Goal: Information Seeking & Learning: Learn about a topic

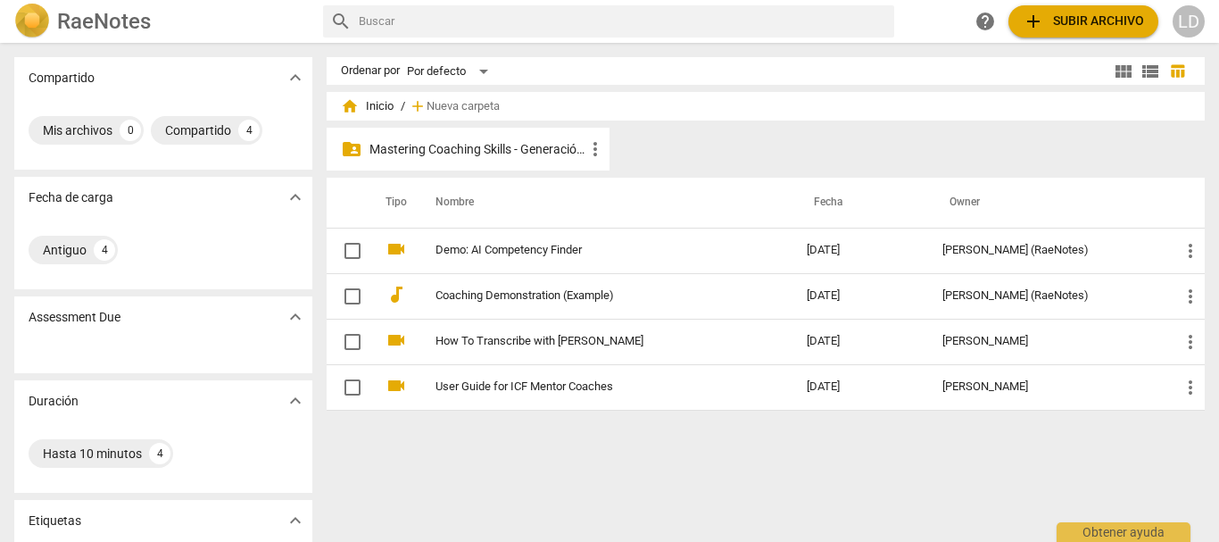
click at [550, 152] on p "Mastering Coaching Skills - Generación 31" at bounding box center [476, 149] width 215 height 19
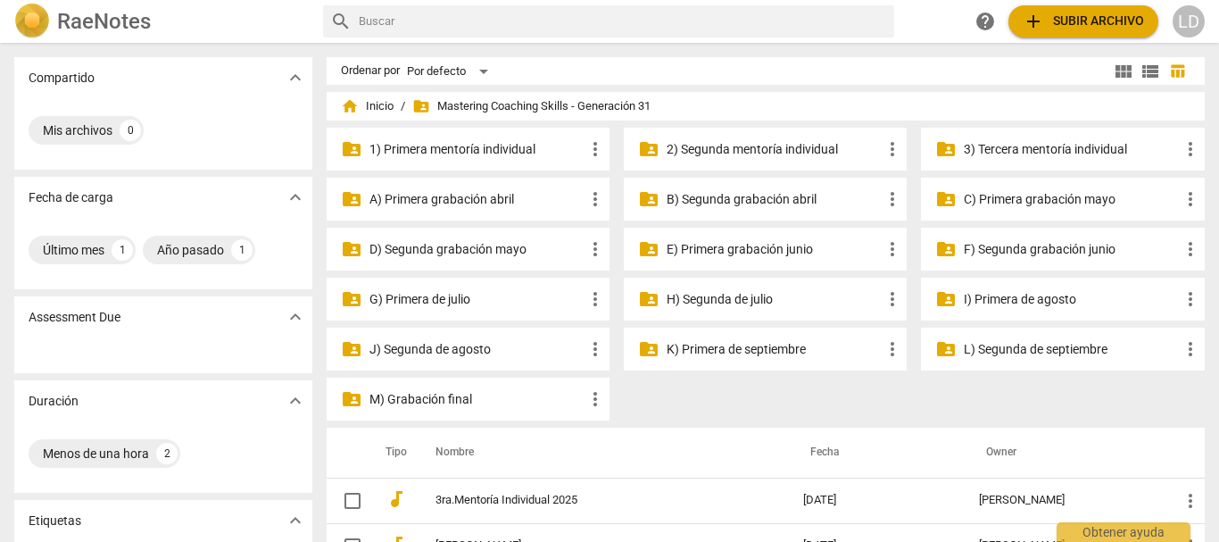
click at [1044, 147] on p "3) Tercera mentoría individual" at bounding box center [1070, 149] width 215 height 19
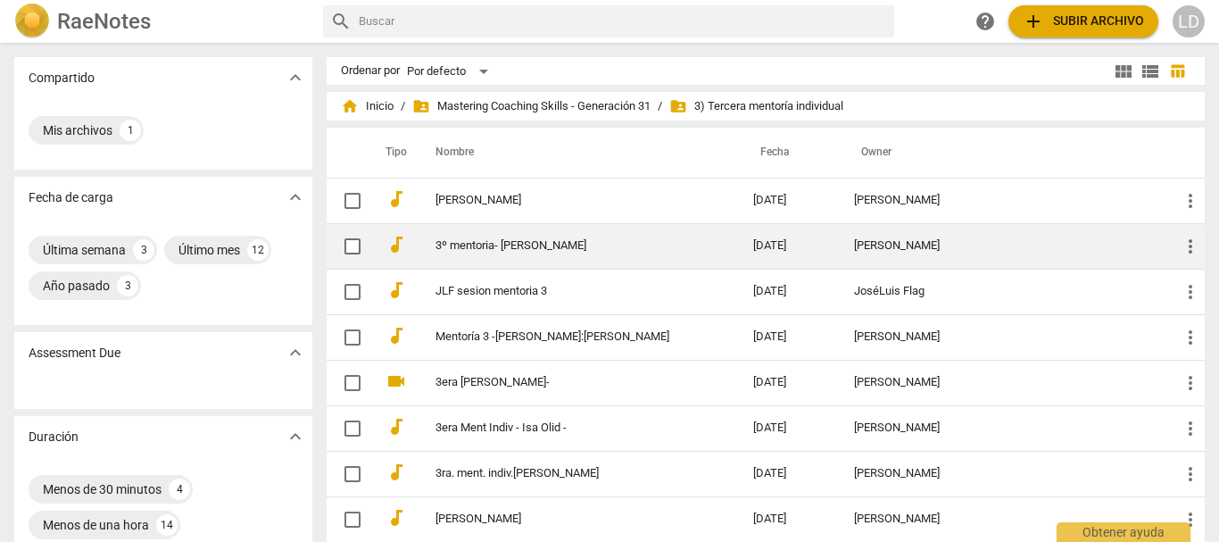
click at [517, 246] on link "3º mentoria- [PERSON_NAME]" at bounding box center [561, 245] width 253 height 13
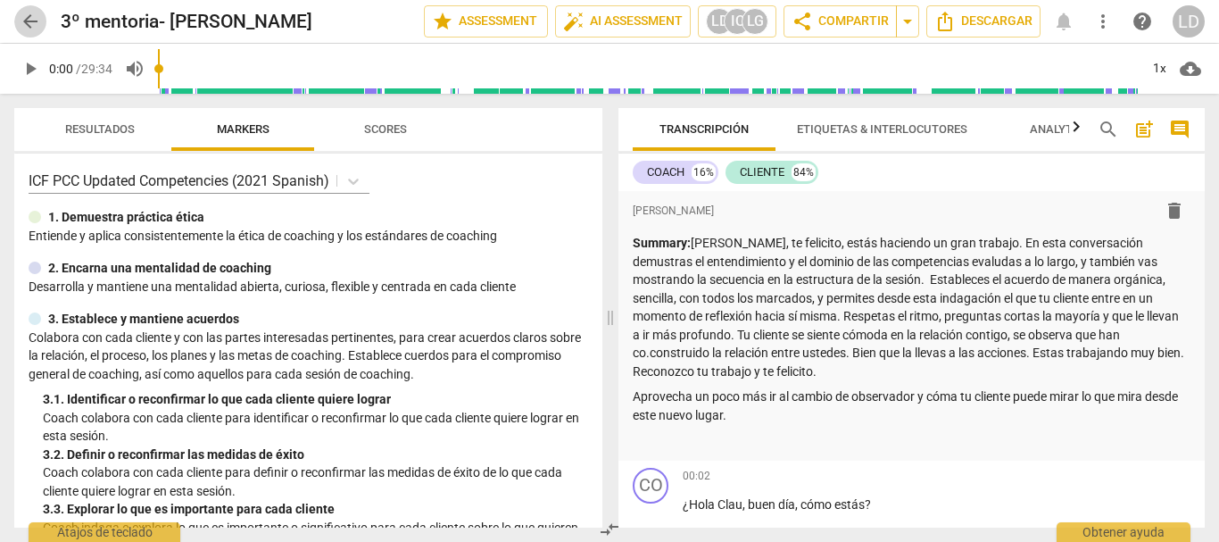
click at [32, 26] on span "arrow_back" at bounding box center [30, 21] width 21 height 21
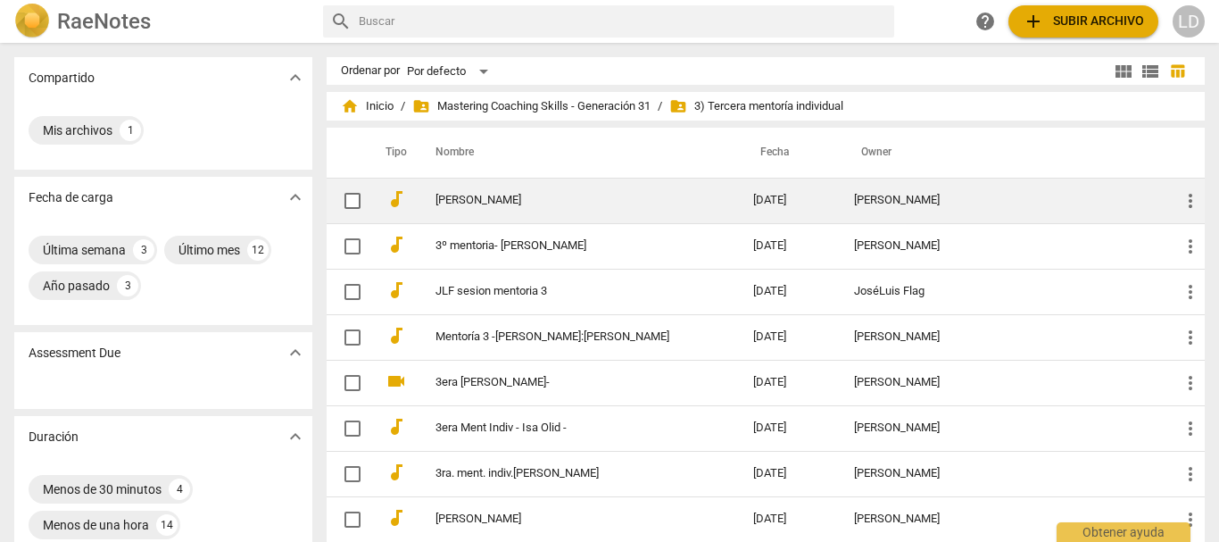
click at [558, 207] on td "[PERSON_NAME]" at bounding box center [576, 200] width 325 height 45
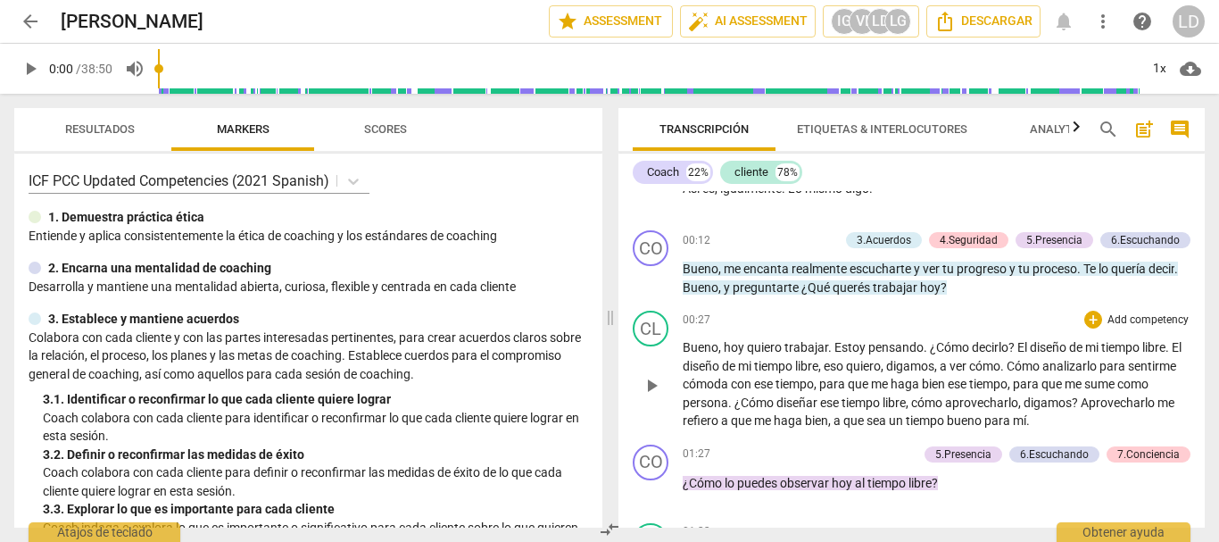
scroll to position [535, 0]
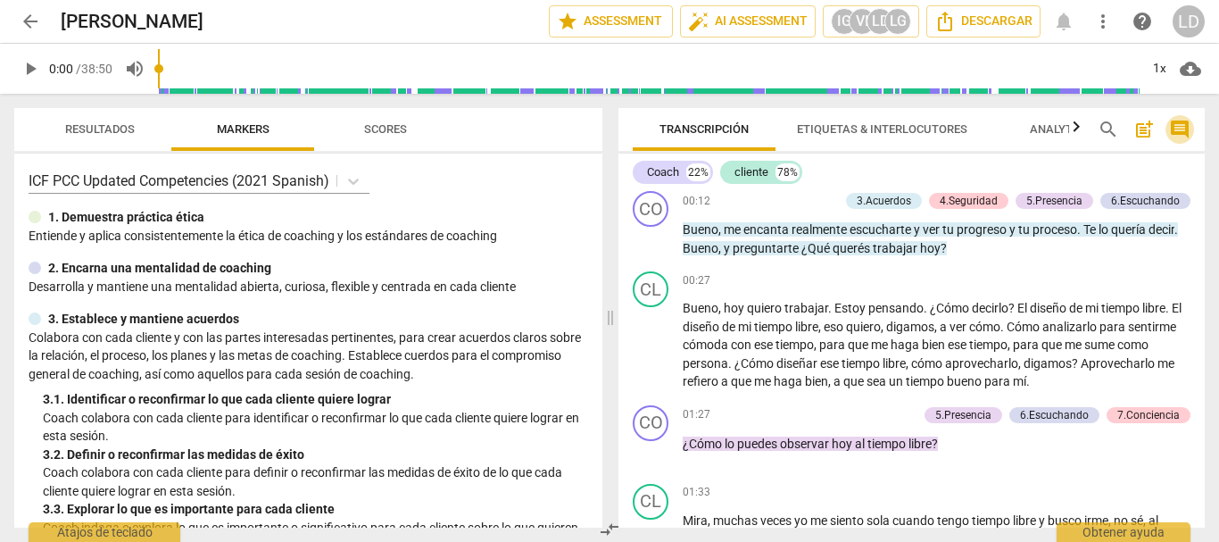
click at [1177, 133] on span "comment" at bounding box center [1179, 129] width 21 height 21
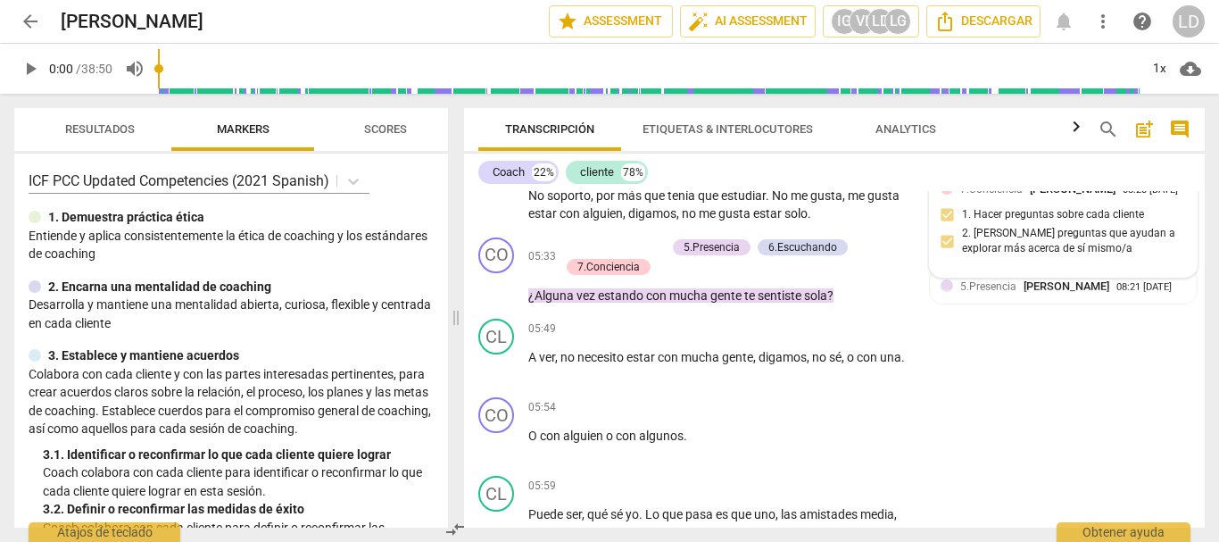
scroll to position [2176, 0]
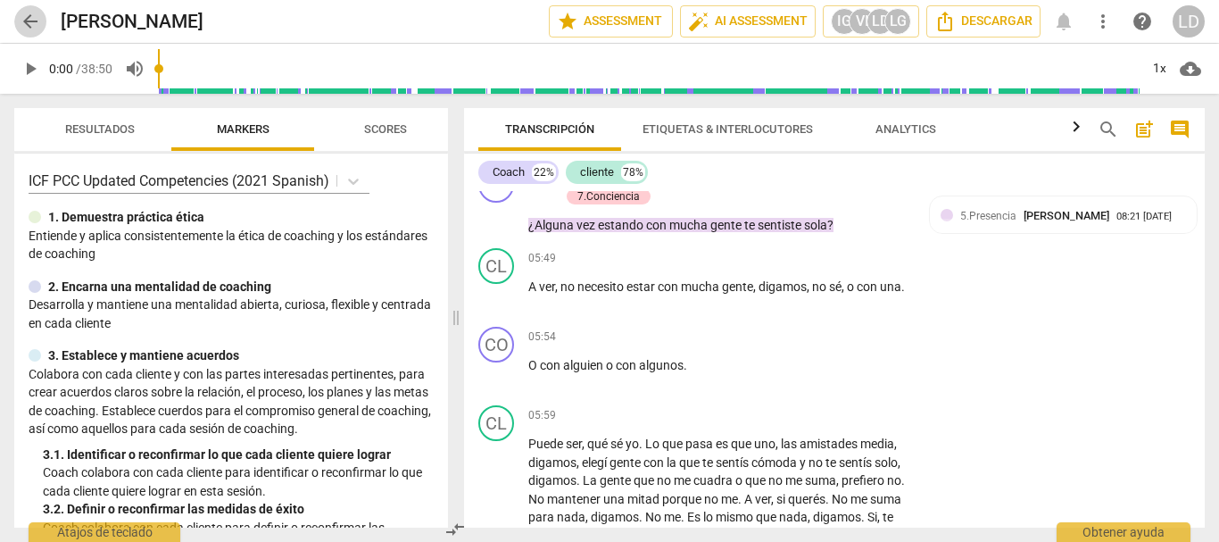
click at [30, 21] on span "arrow_back" at bounding box center [30, 21] width 21 height 21
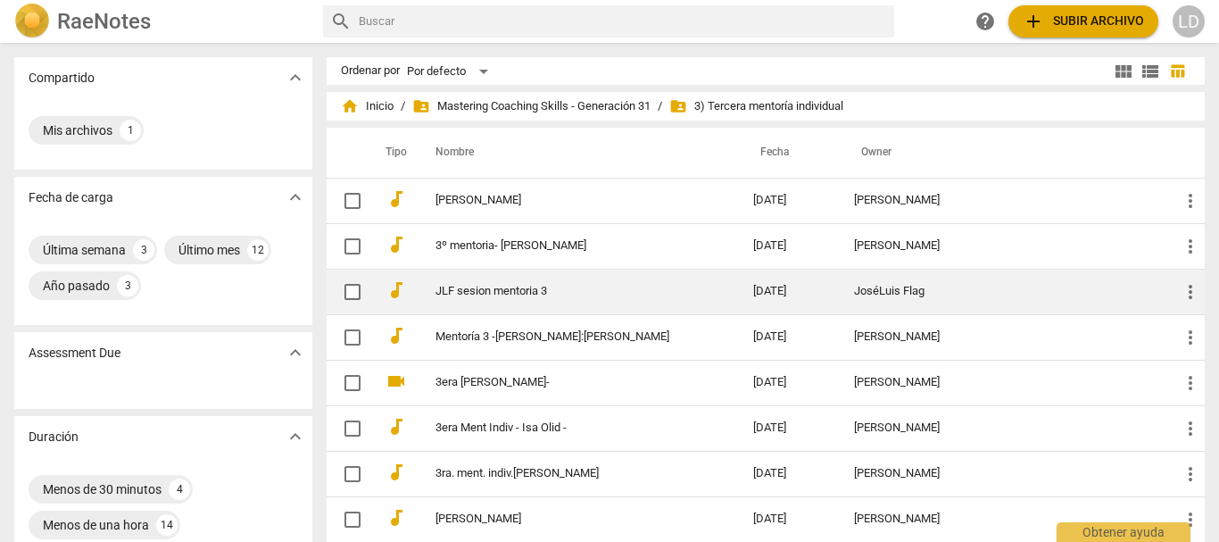
click at [501, 294] on link "JLF sesion mentoria 3" at bounding box center [561, 291] width 253 height 13
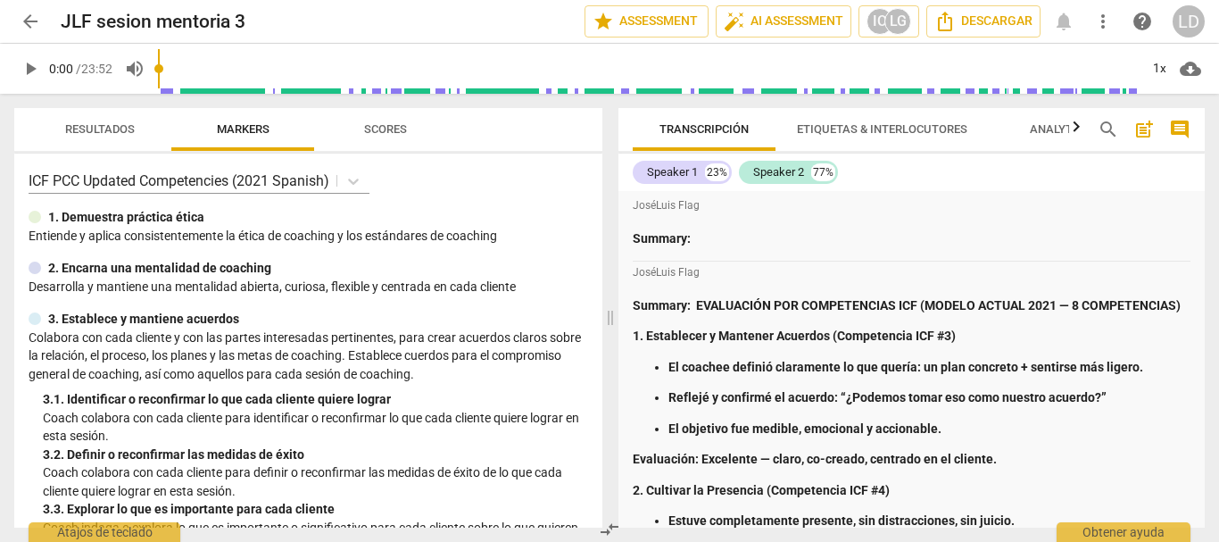
click at [30, 15] on span "arrow_back" at bounding box center [30, 21] width 21 height 21
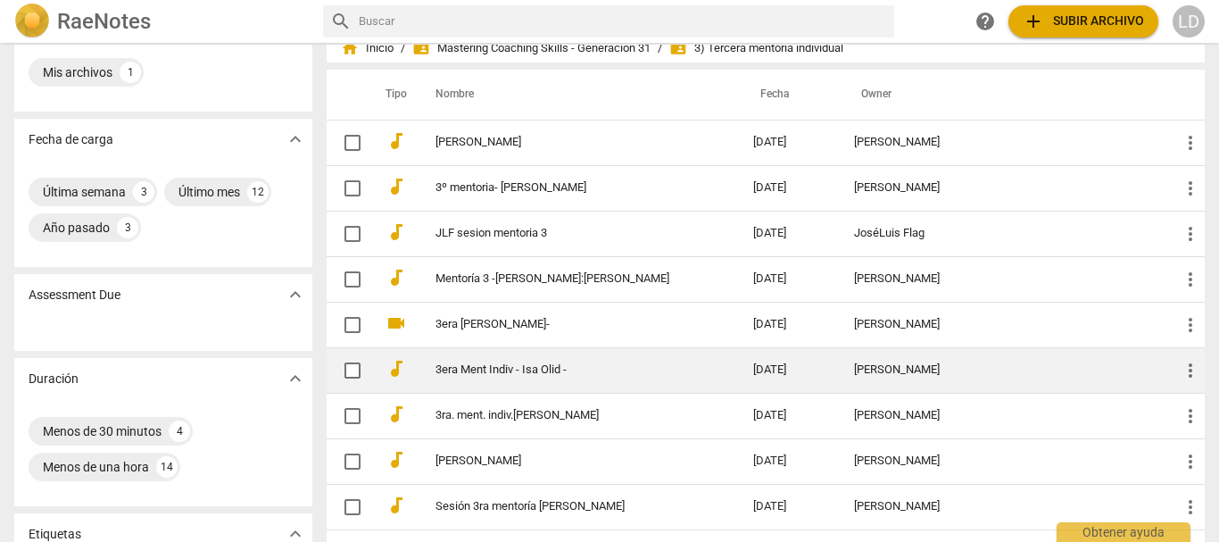
scroll to position [89, 0]
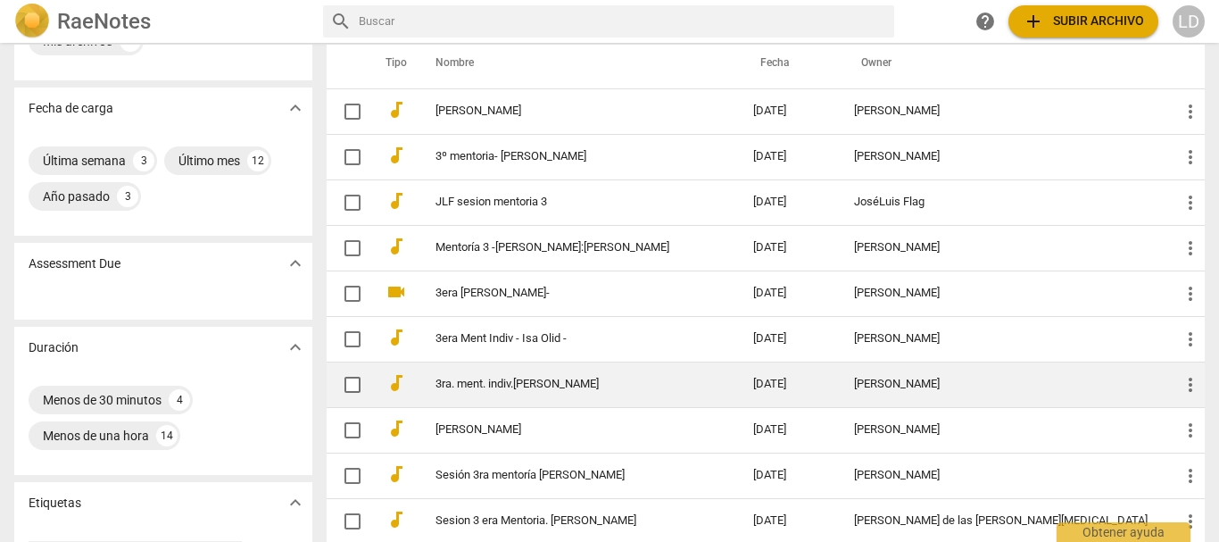
click at [515, 385] on link "3ra. ment. indiv.[PERSON_NAME]" at bounding box center [561, 383] width 253 height 13
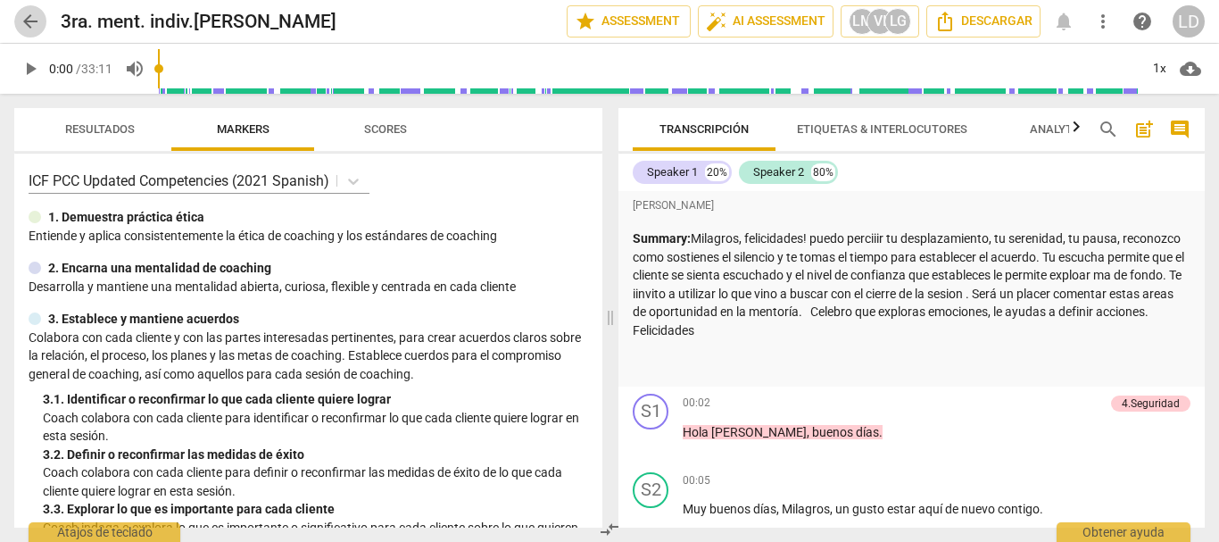
click at [18, 20] on span "arrow_back" at bounding box center [30, 21] width 32 height 21
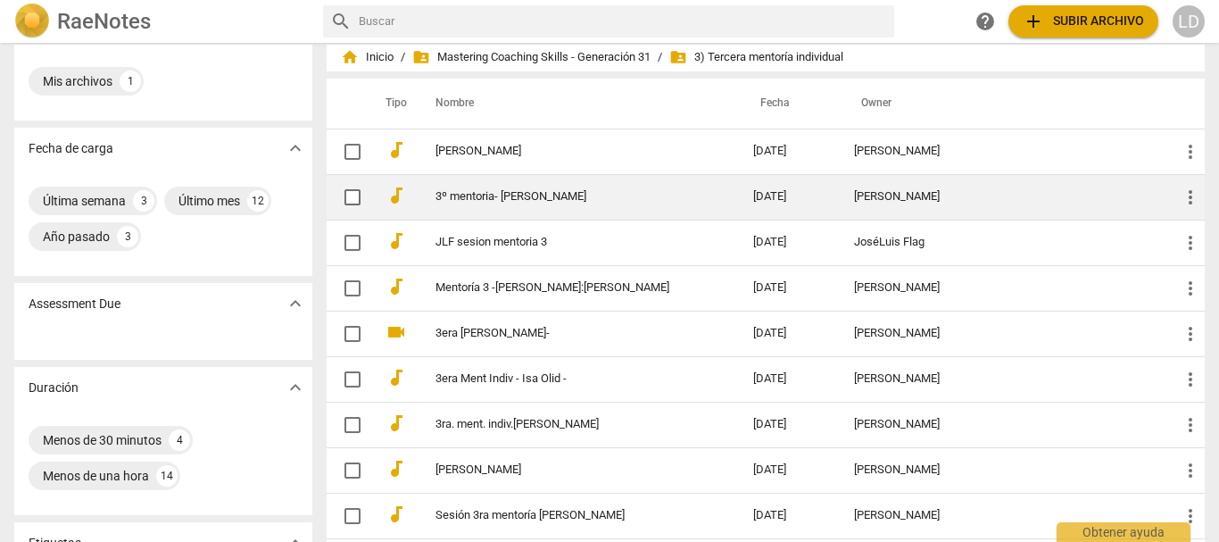
scroll to position [89, 0]
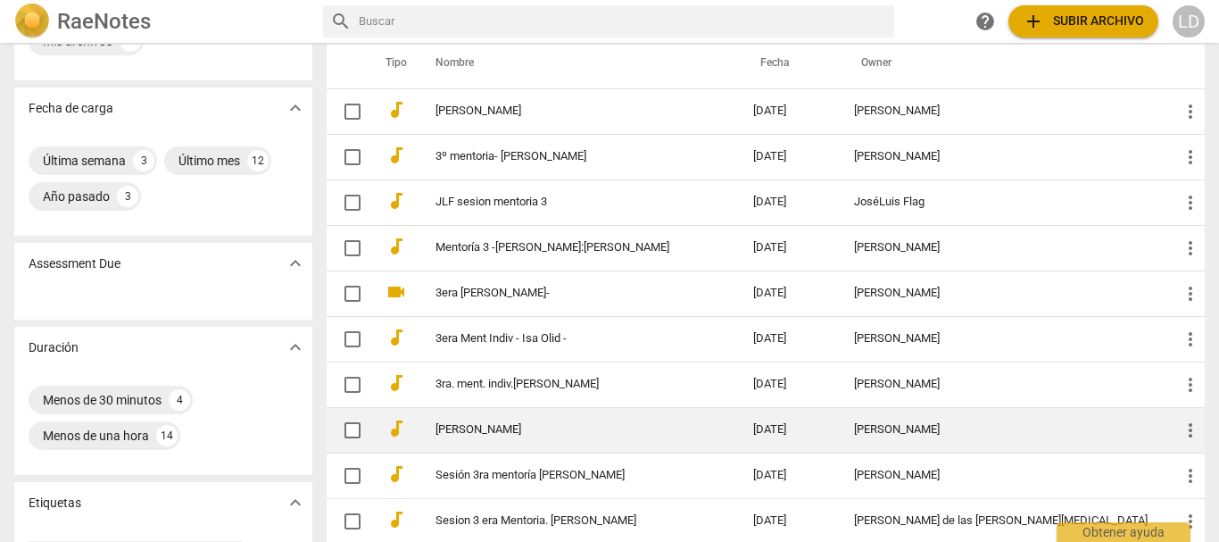
click at [511, 418] on td "[PERSON_NAME]" at bounding box center [576, 429] width 325 height 45
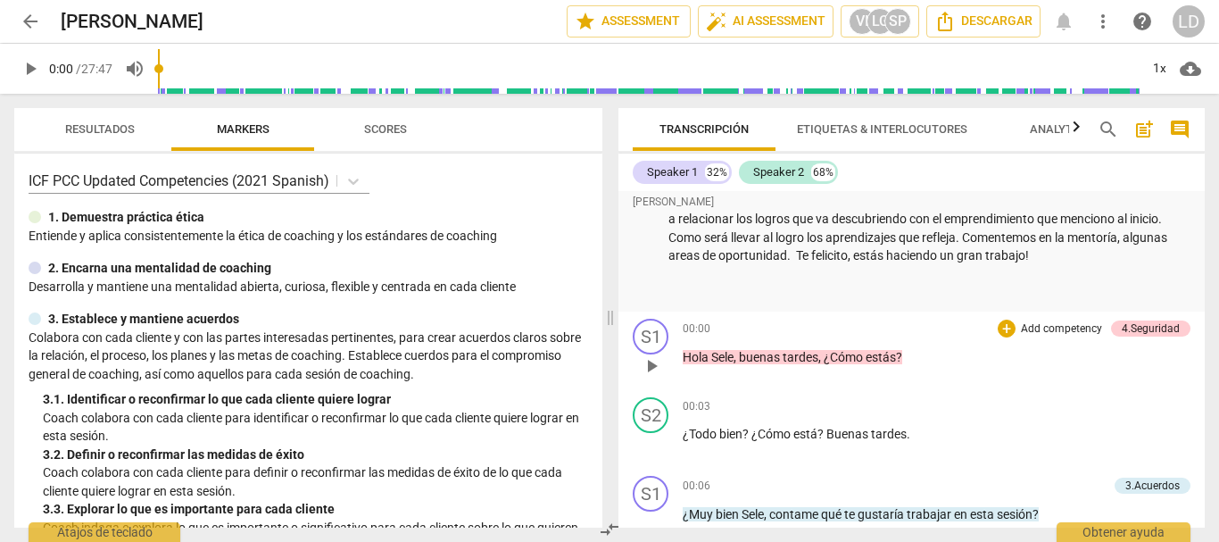
scroll to position [178, 0]
click at [1168, 122] on span "comment" at bounding box center [1179, 129] width 29 height 21
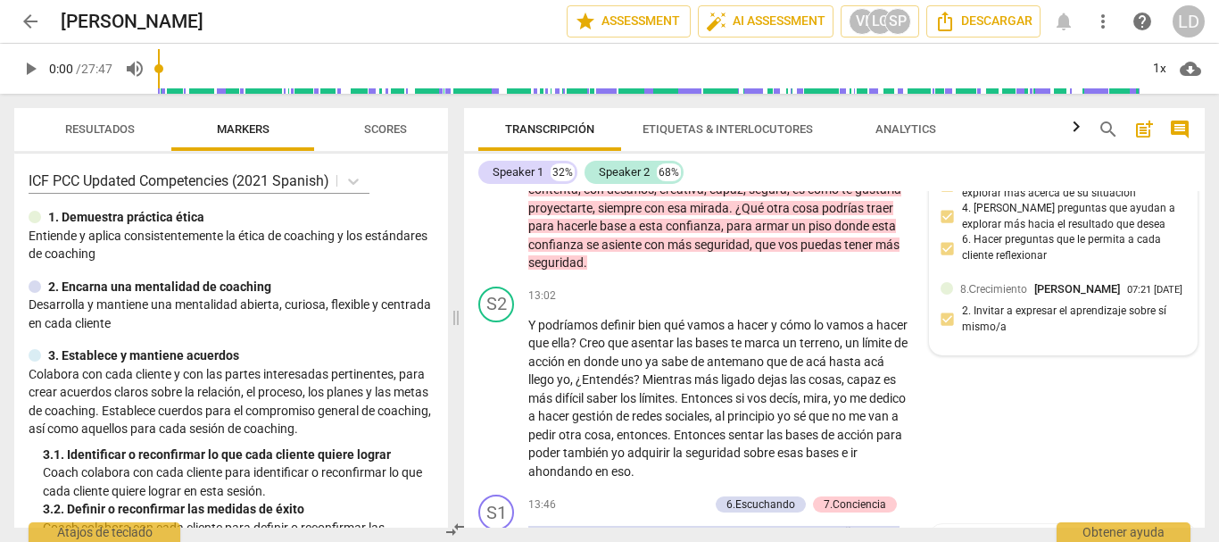
scroll to position [4728, 0]
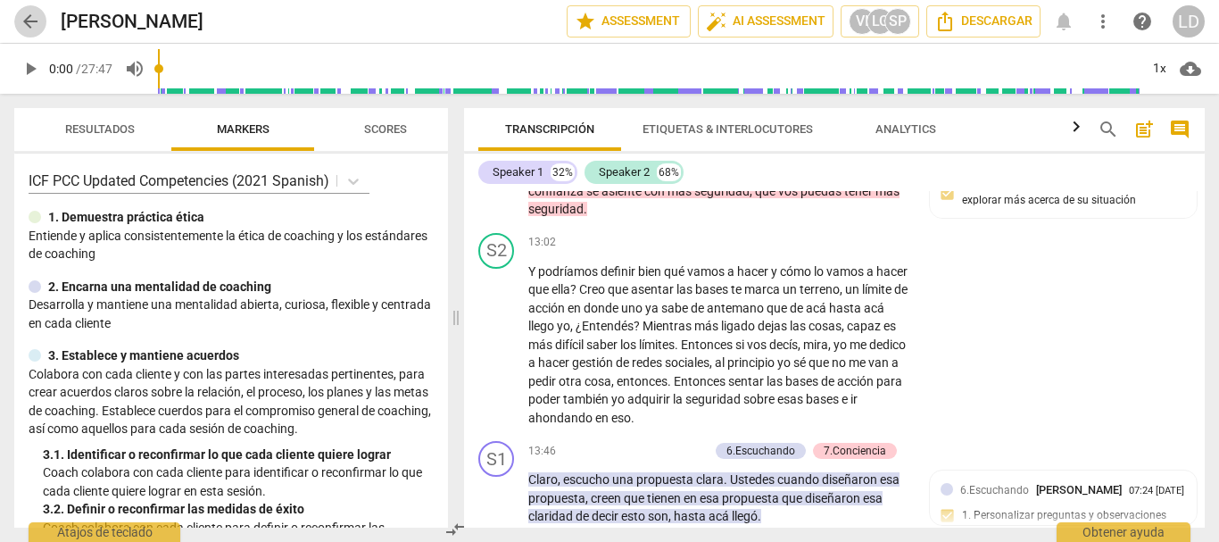
click at [27, 24] on span "arrow_back" at bounding box center [30, 21] width 21 height 21
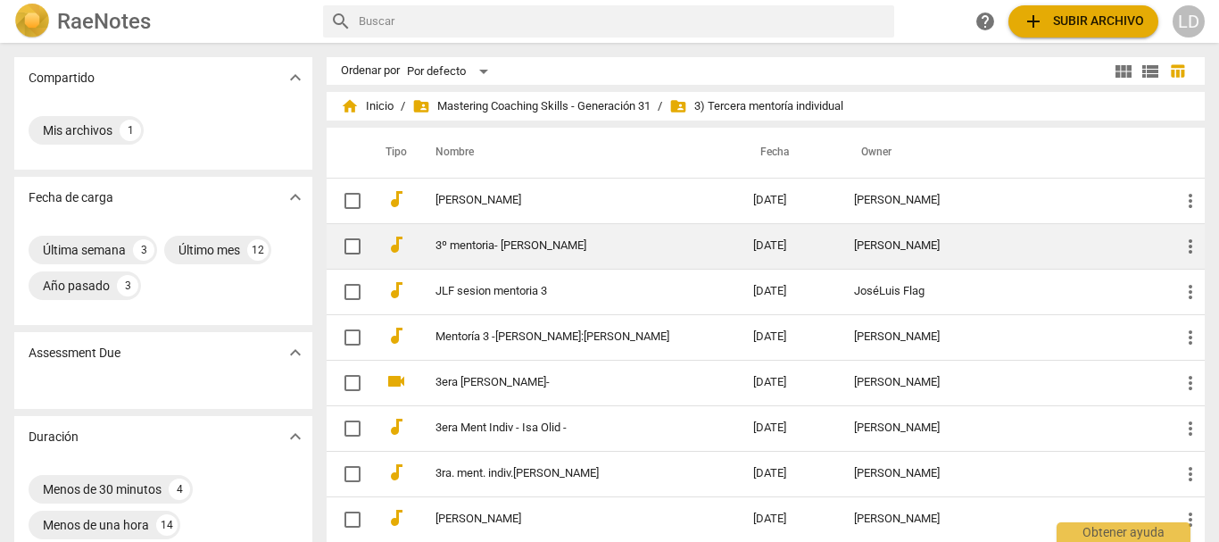
click at [522, 239] on link "3º mentoria- [PERSON_NAME]" at bounding box center [561, 245] width 253 height 13
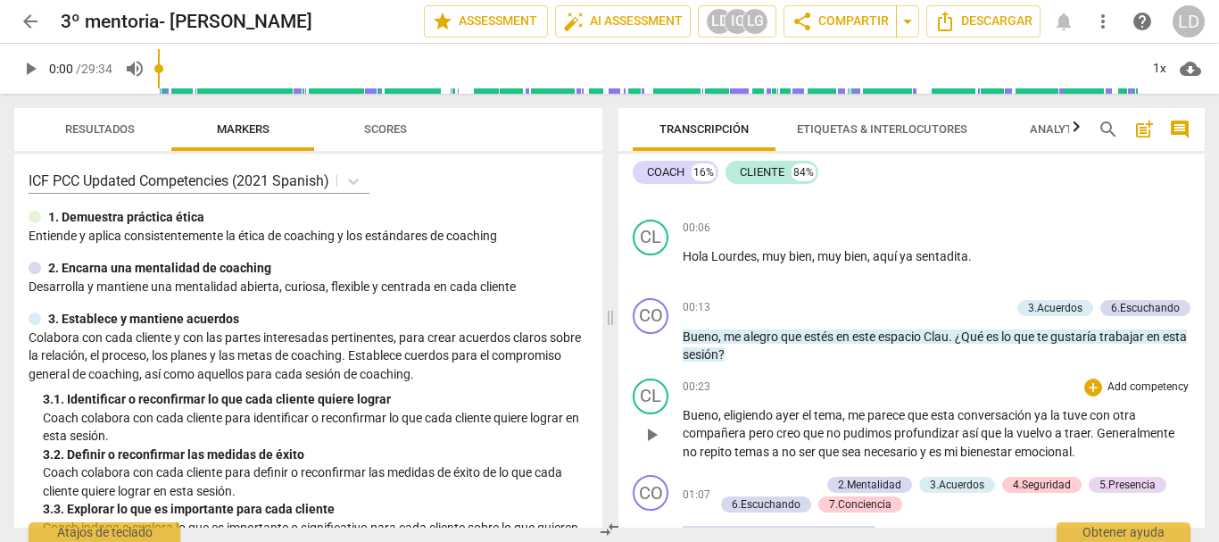
scroll to position [357, 0]
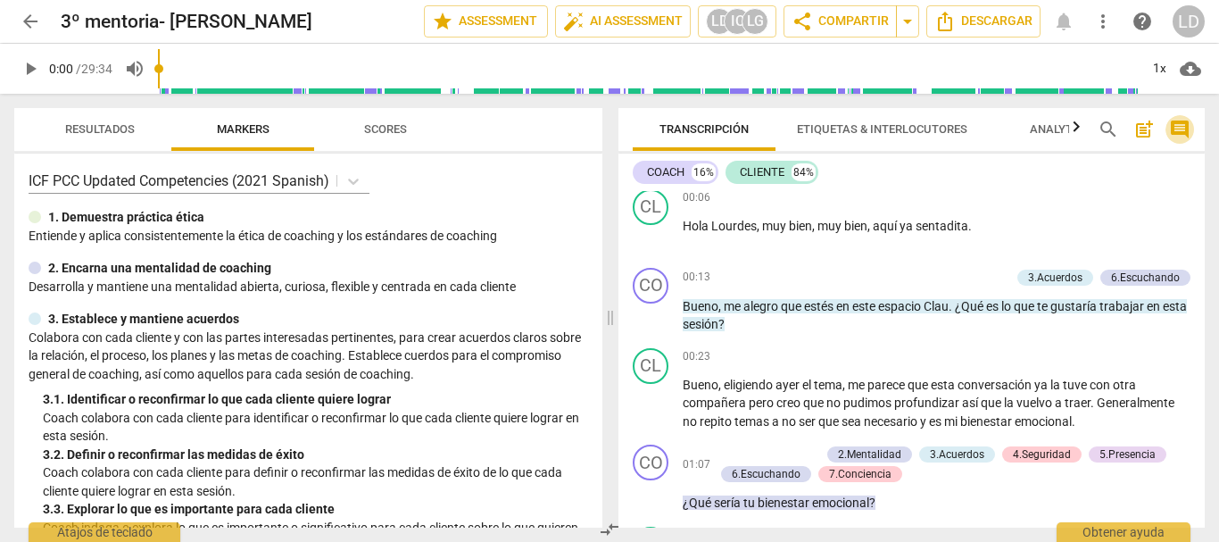
click at [1183, 123] on span "comment" at bounding box center [1179, 129] width 21 height 21
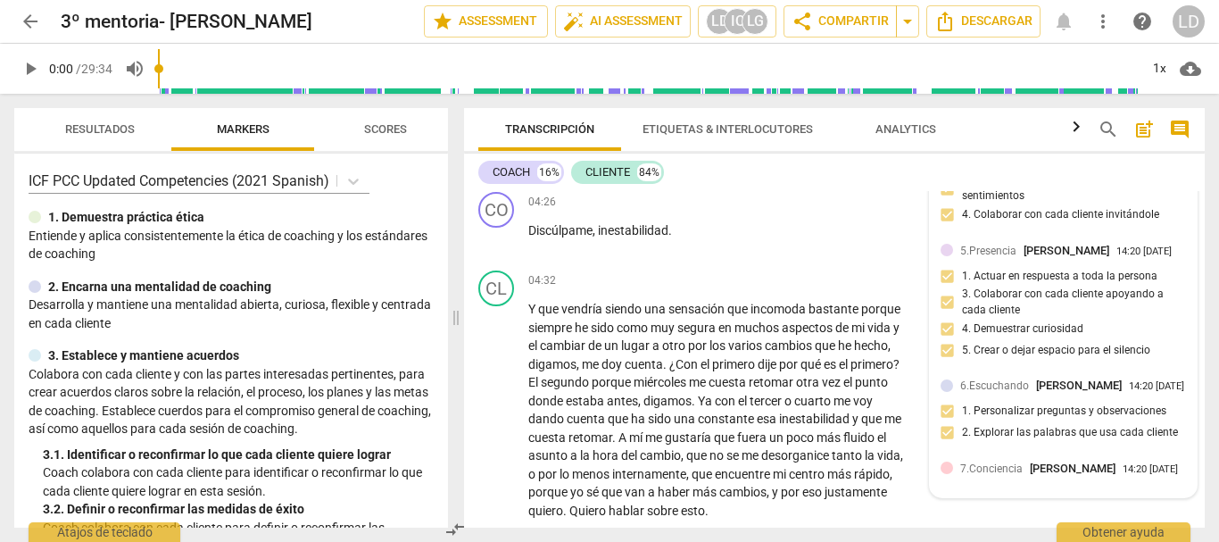
scroll to position [1284, 0]
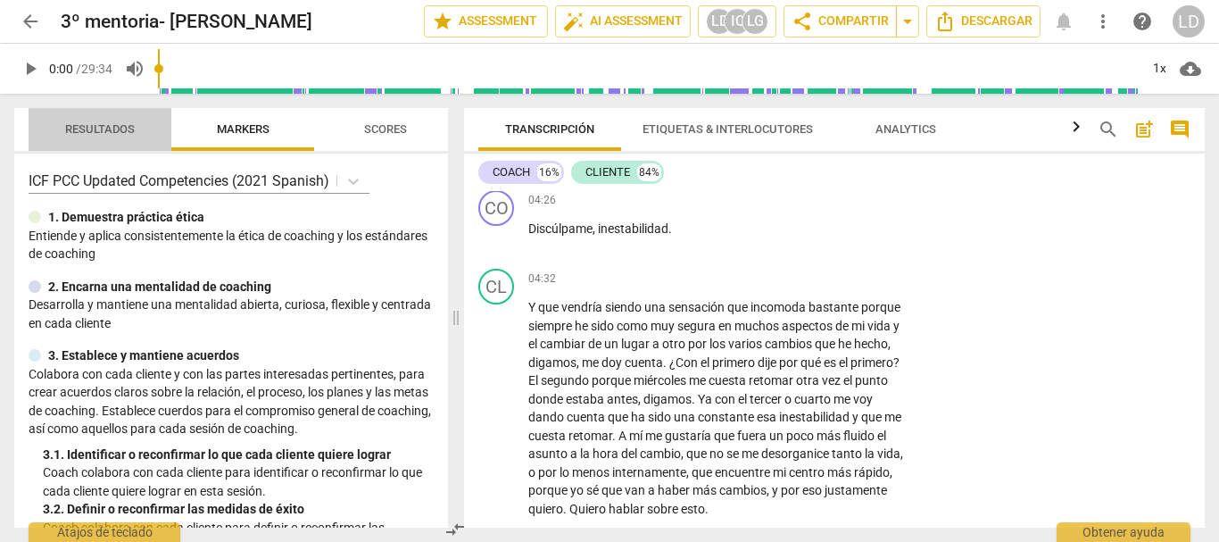
click at [74, 130] on span "Resultados" at bounding box center [100, 128] width 70 height 13
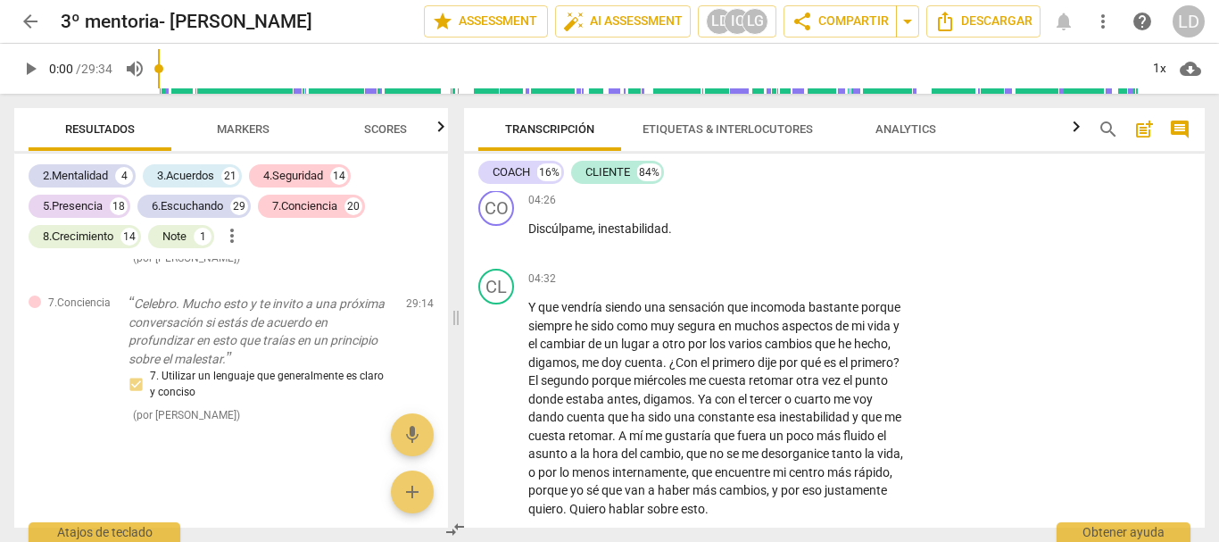
scroll to position [20950, 0]
click at [390, 127] on span "Scores" at bounding box center [385, 128] width 43 height 13
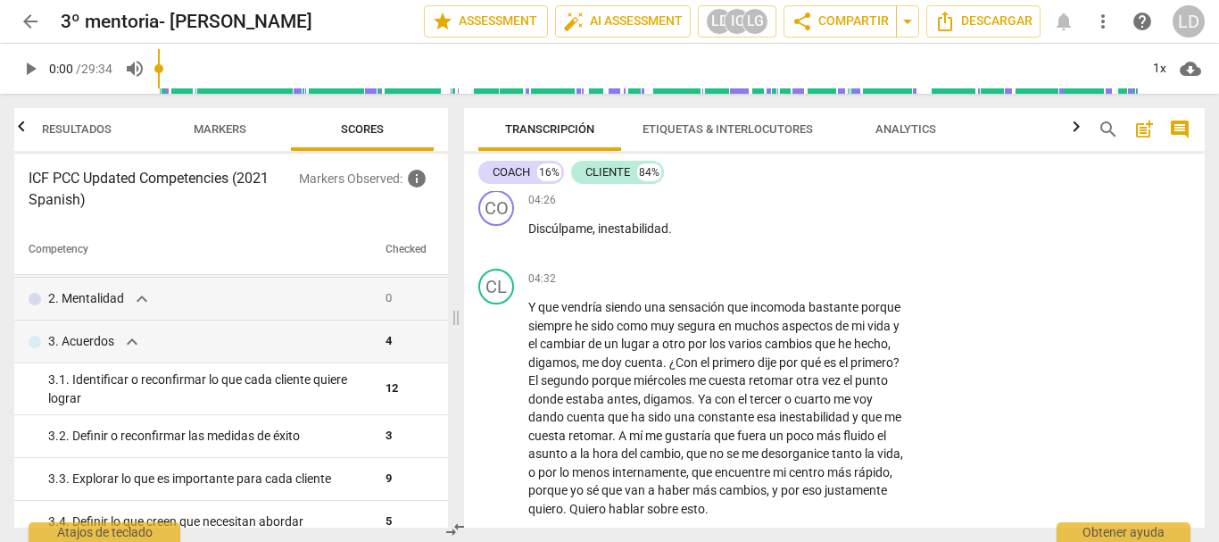
scroll to position [0, 0]
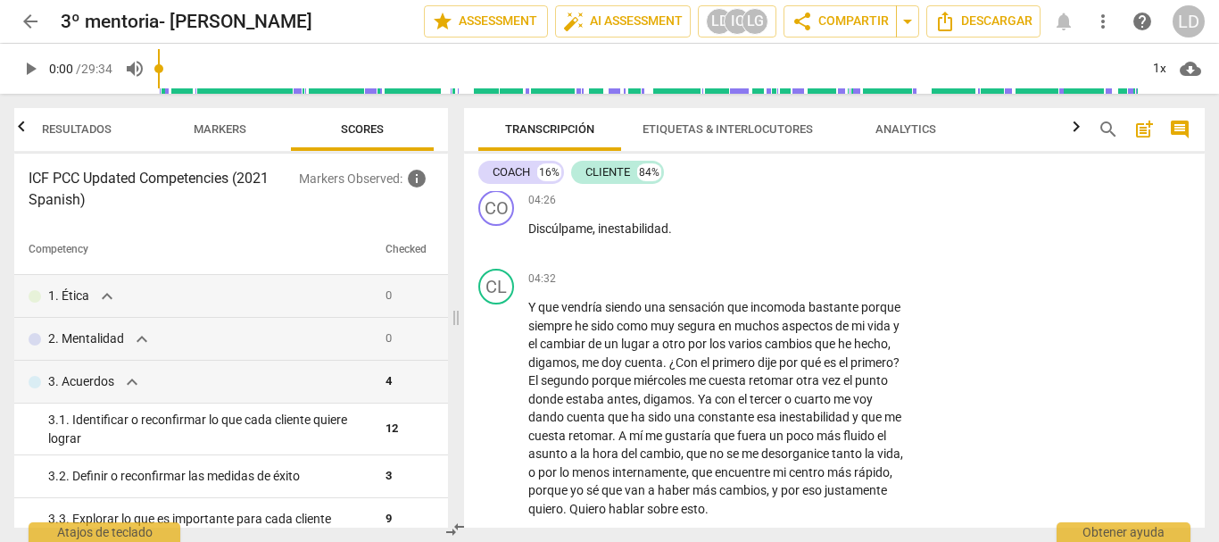
click at [236, 124] on span "Markers" at bounding box center [220, 128] width 53 height 13
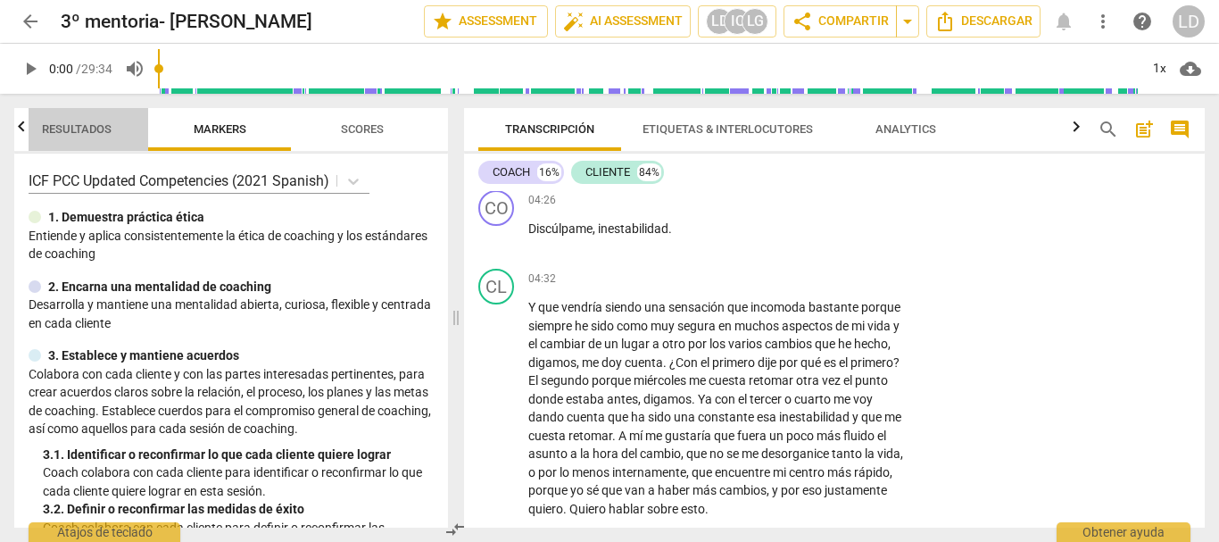
click at [98, 127] on span "Resultados" at bounding box center [77, 128] width 70 height 13
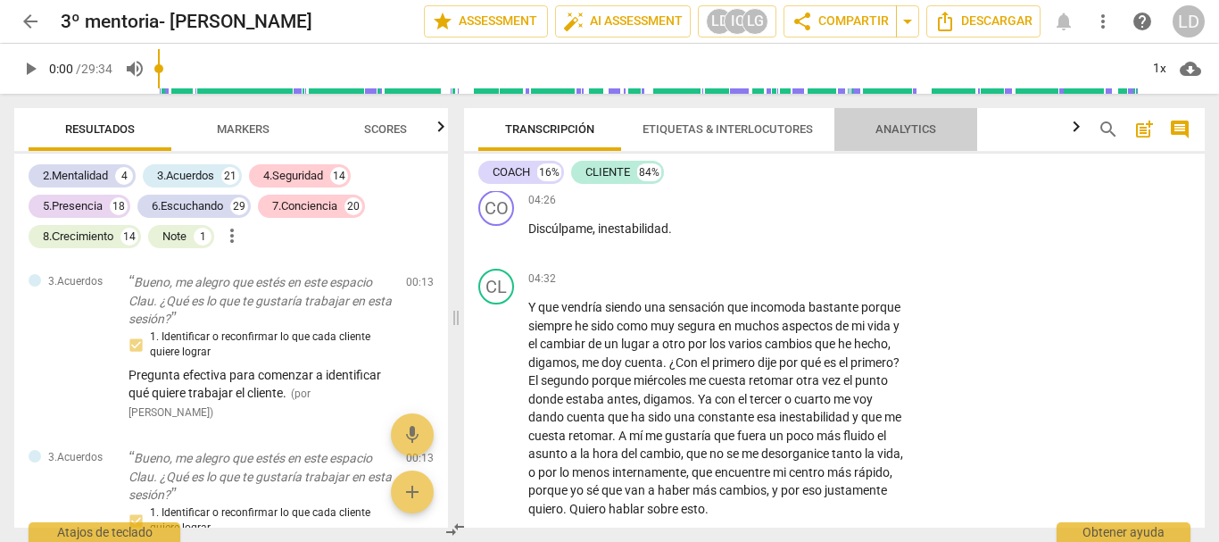
click at [904, 133] on span "Analytics" at bounding box center [905, 128] width 61 height 13
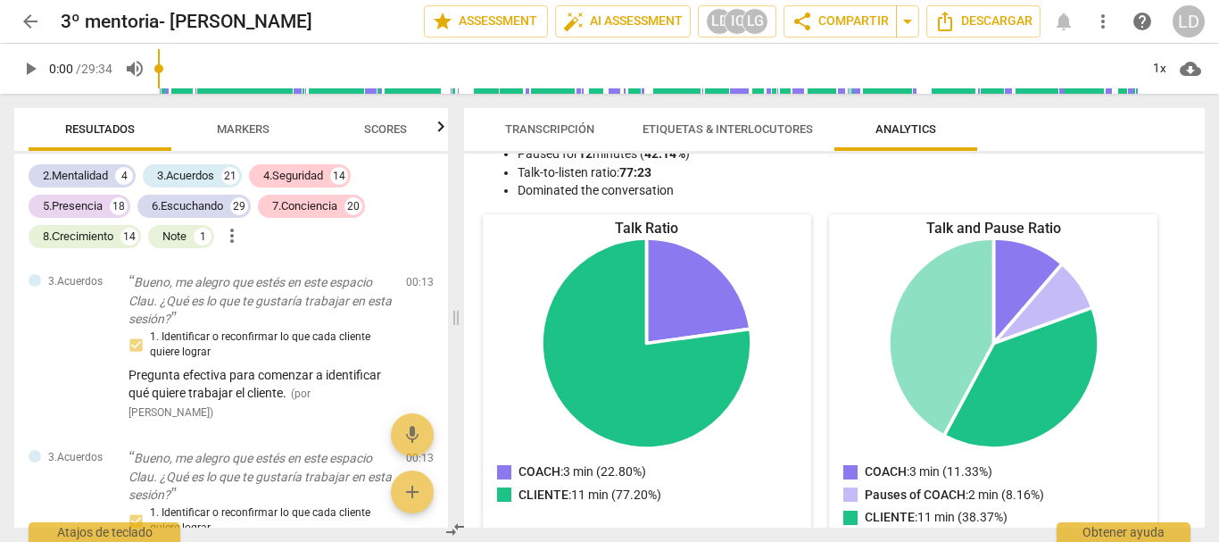
scroll to position [145, 0]
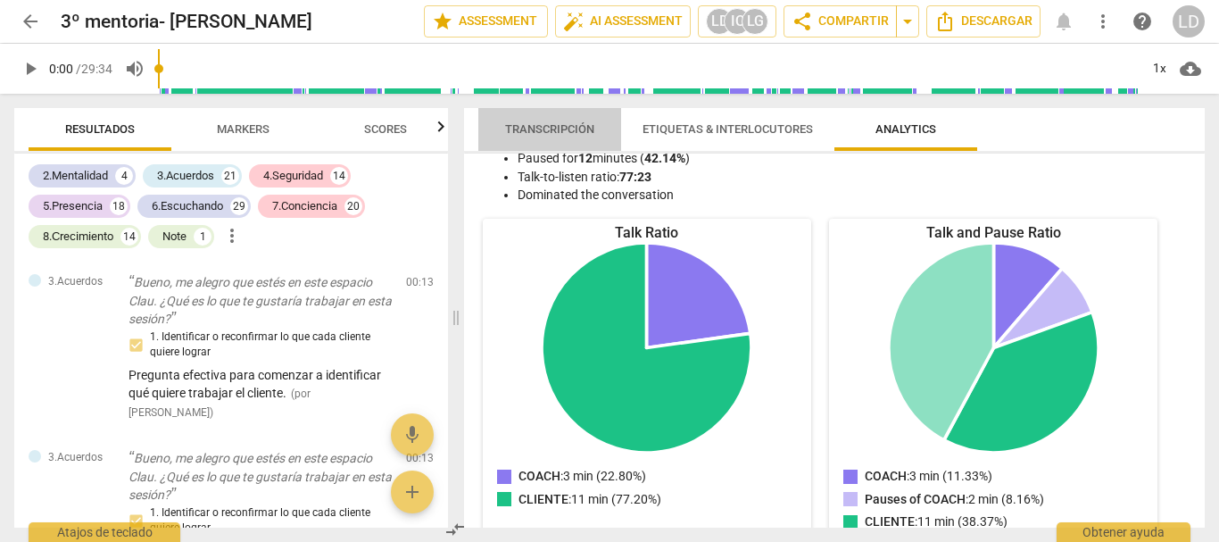
click at [574, 123] on span "Transcripción" at bounding box center [549, 128] width 89 height 13
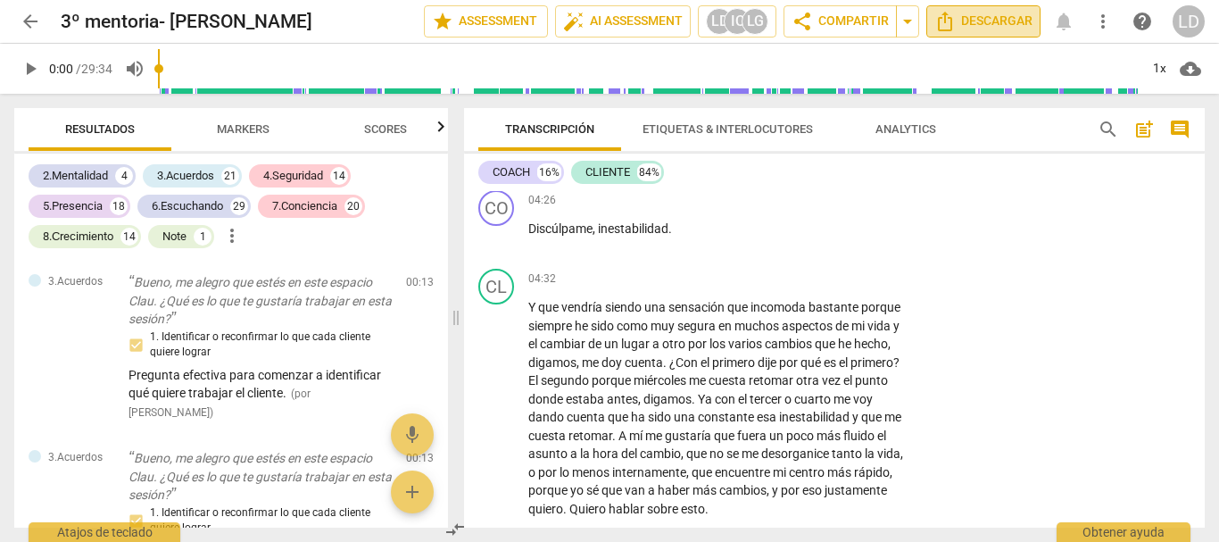
click at [966, 20] on span "Descargar" at bounding box center [983, 21] width 98 height 21
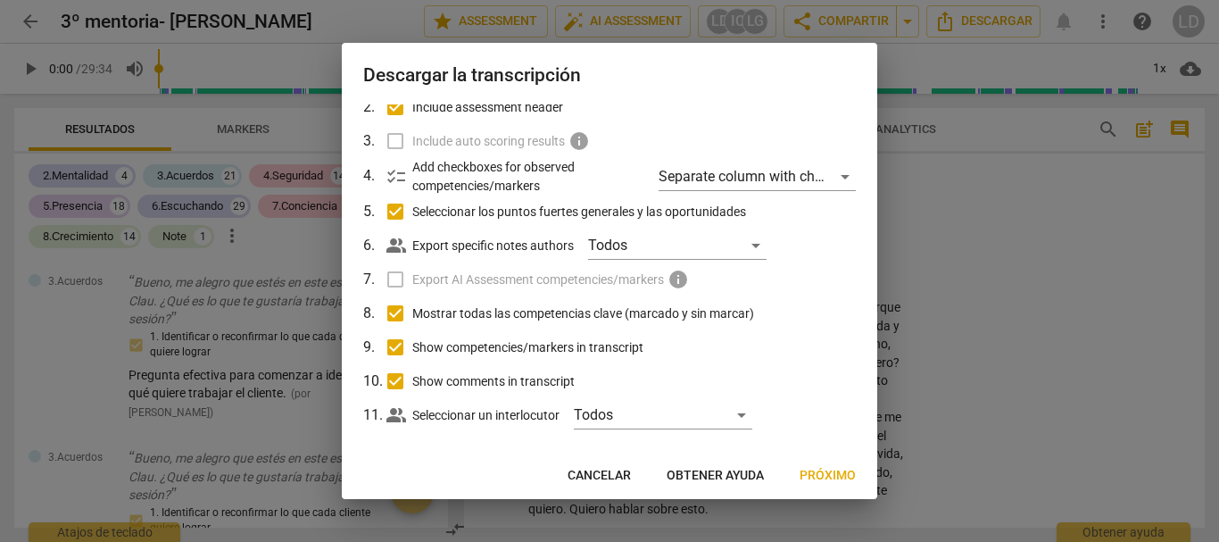
scroll to position [135, 0]
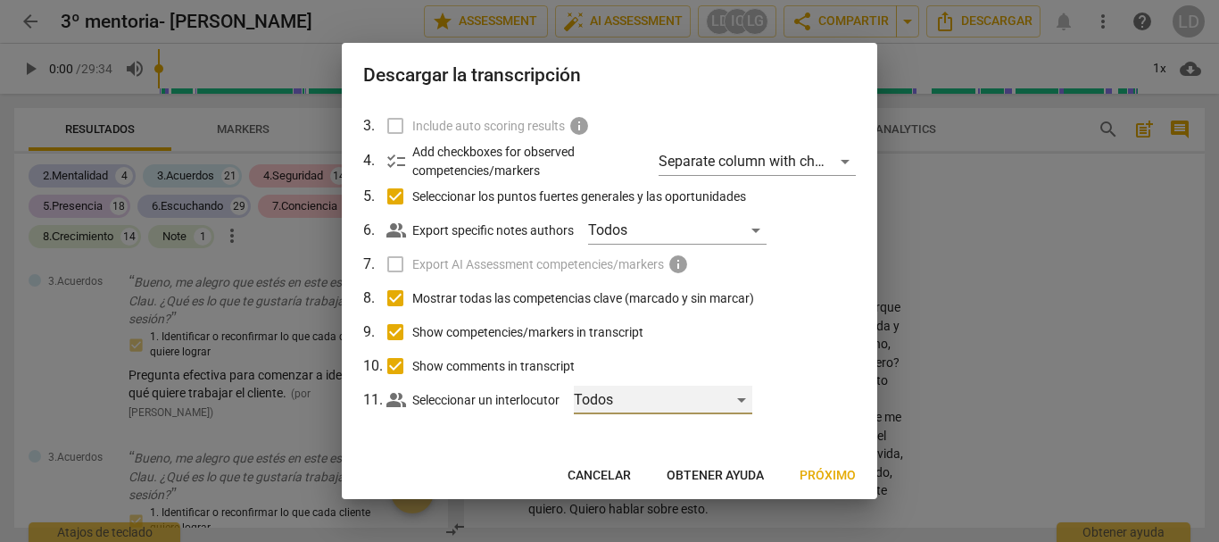
click at [739, 398] on div "Todos" at bounding box center [663, 399] width 178 height 29
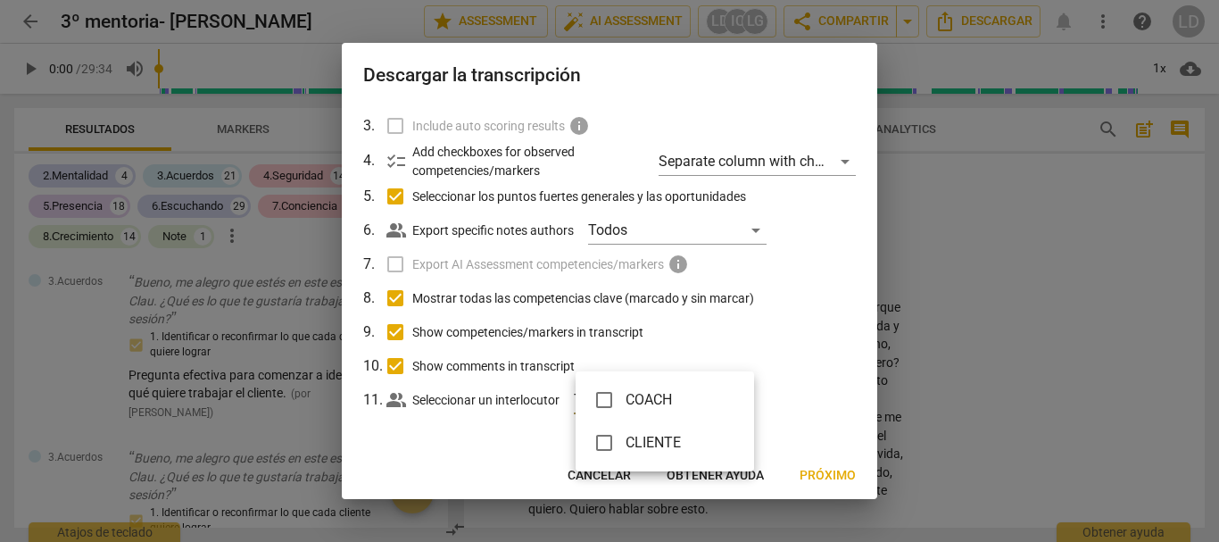
click at [785, 383] on div at bounding box center [609, 271] width 1219 height 542
click at [990, 285] on div at bounding box center [609, 271] width 1219 height 542
